Goal: Task Accomplishment & Management: Use online tool/utility

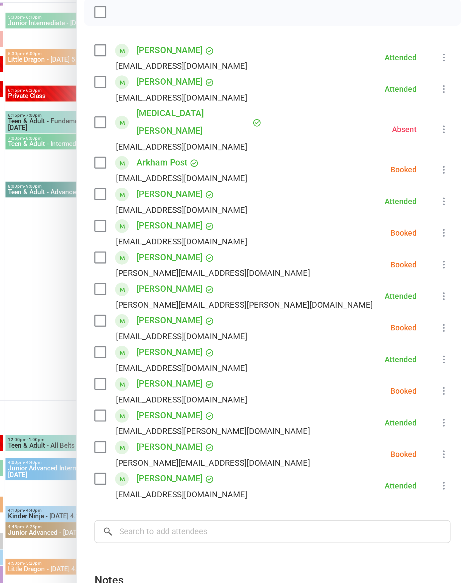
click at [301, 102] on link "[PERSON_NAME]" at bounding box center [317, 106] width 33 height 9
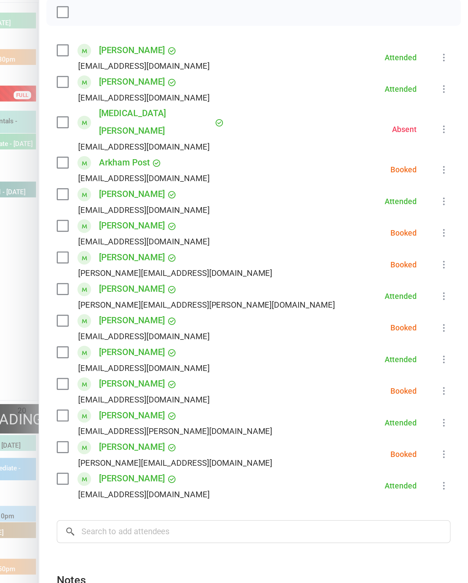
click at [282, 102] on link "[PERSON_NAME]" at bounding box center [298, 106] width 33 height 9
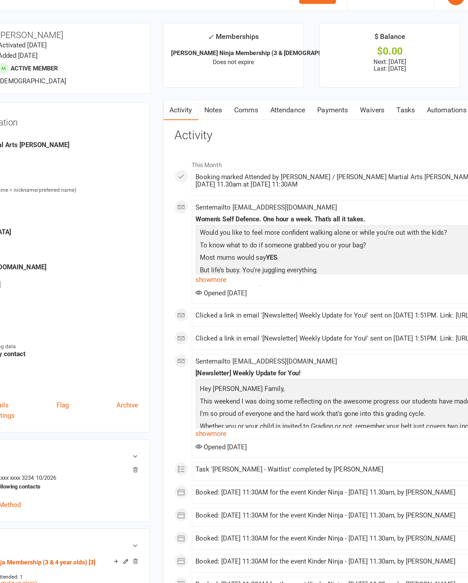
click at [238, 75] on link "Attendance" at bounding box center [253, 81] width 30 height 13
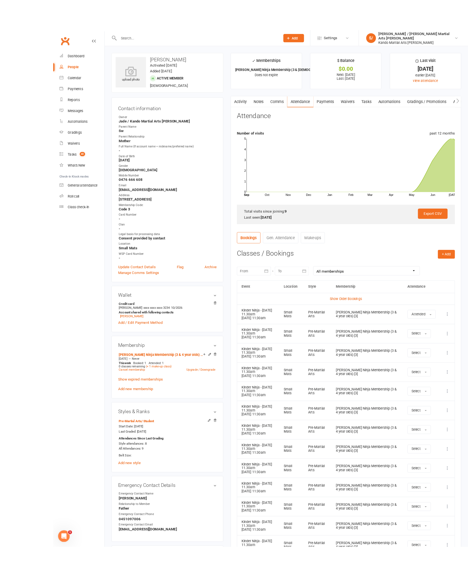
scroll to position [50, 0]
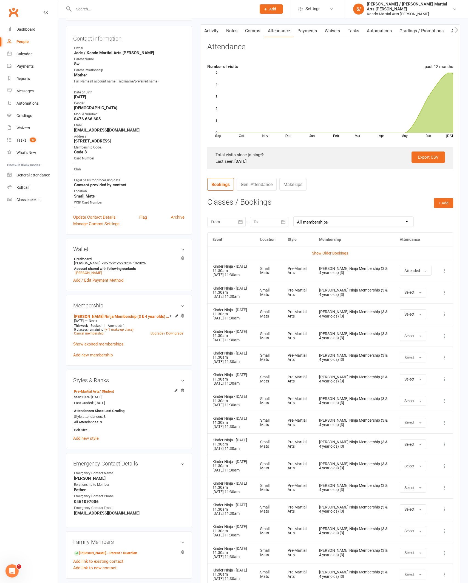
click at [32, 56] on div "Calendar" at bounding box center [23, 54] width 15 height 4
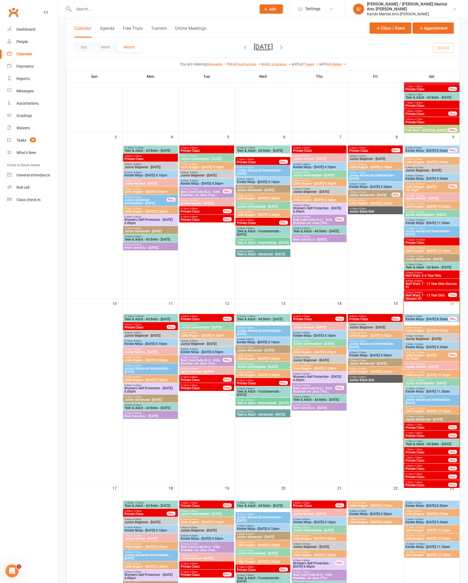
scroll to position [168, 0]
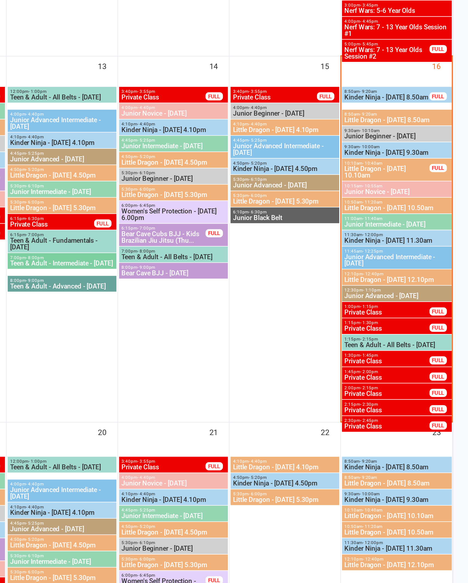
click at [405, 399] on span "Little Dragon - [DATE] 12.10pm" at bounding box center [431, 400] width 53 height 3
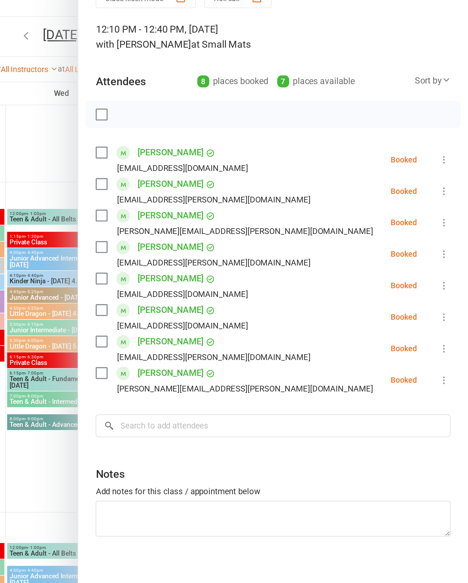
click at [452, 107] on button at bounding box center [455, 110] width 7 height 7
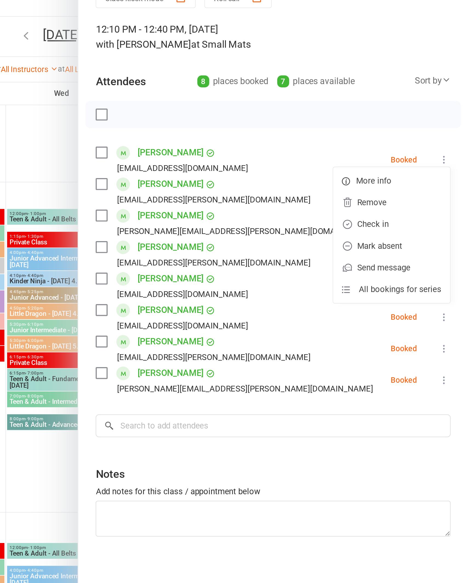
click at [400, 137] on link "Check in" at bounding box center [429, 142] width 59 height 11
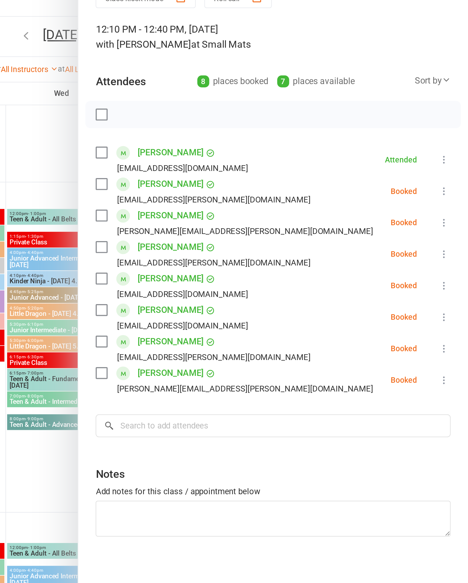
click at [453, 139] on icon at bounding box center [455, 141] width 5 height 5
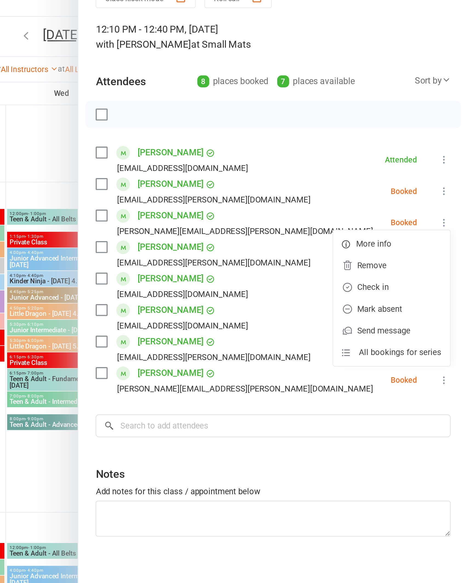
click at [400, 169] on link "Check in" at bounding box center [429, 174] width 59 height 11
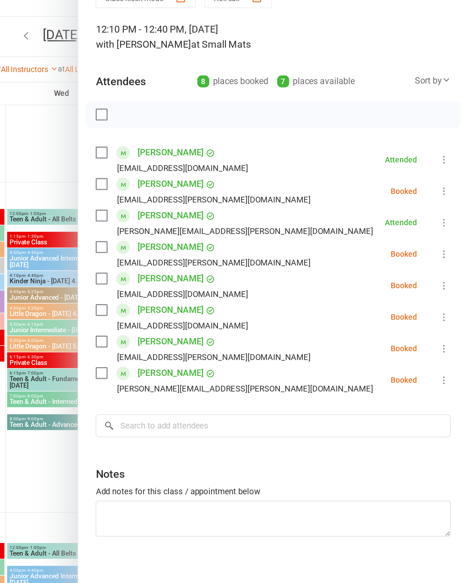
click at [452, 154] on button at bounding box center [455, 157] width 7 height 7
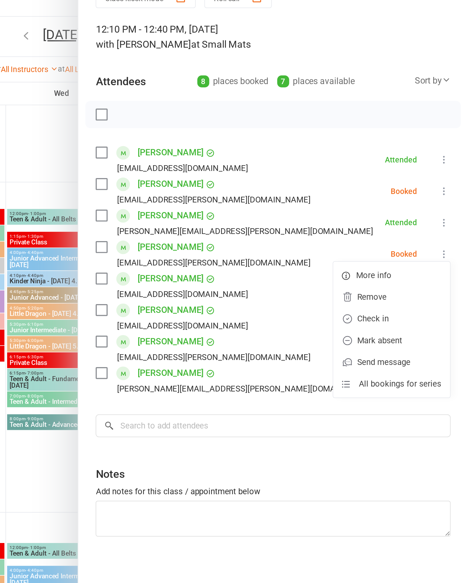
click at [400, 185] on link "Check in" at bounding box center [429, 190] width 59 height 11
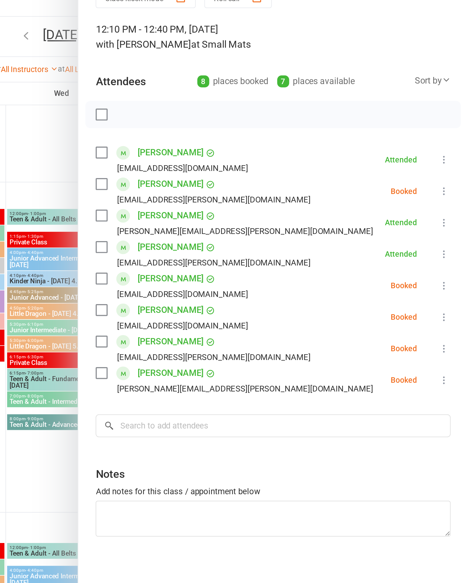
click at [453, 218] on icon at bounding box center [455, 220] width 5 height 5
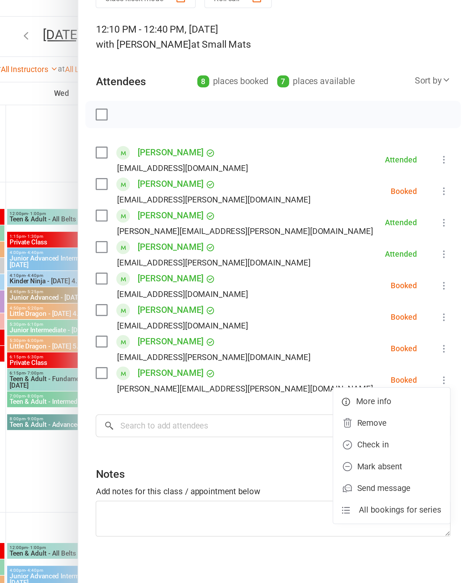
click at [400, 248] on link "Check in" at bounding box center [429, 253] width 59 height 11
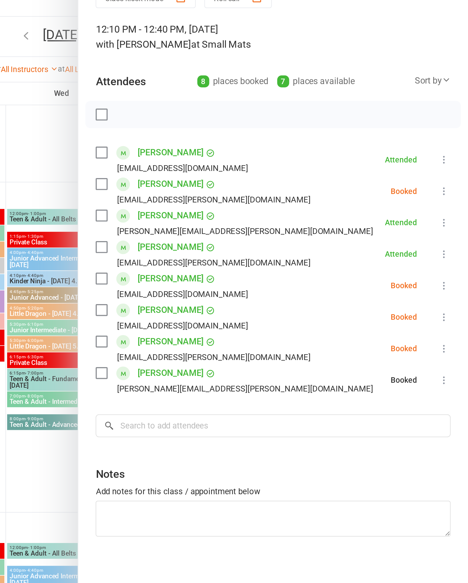
click at [453, 171] on icon at bounding box center [455, 173] width 5 height 5
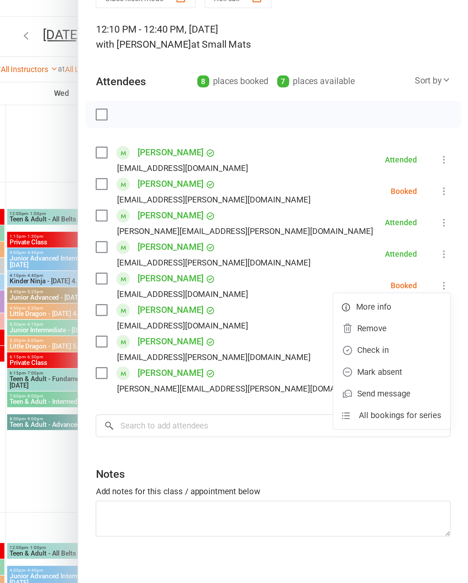
click at [400, 201] on link "Check in" at bounding box center [429, 206] width 59 height 11
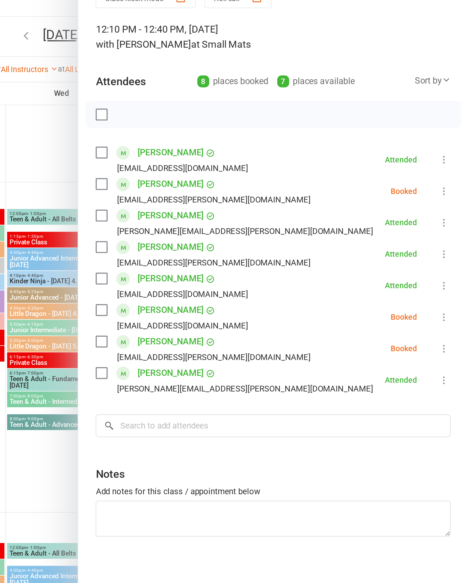
click at [453, 203] on icon at bounding box center [455, 205] width 5 height 5
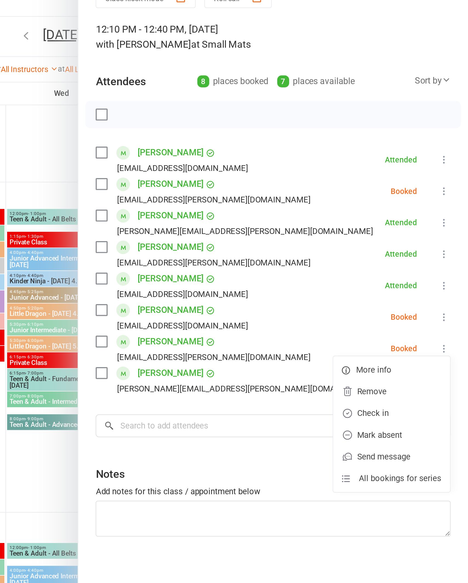
click at [400, 232] on link "Check in" at bounding box center [429, 237] width 59 height 11
